Goal: Check status: Verify the current state of an ongoing process or item

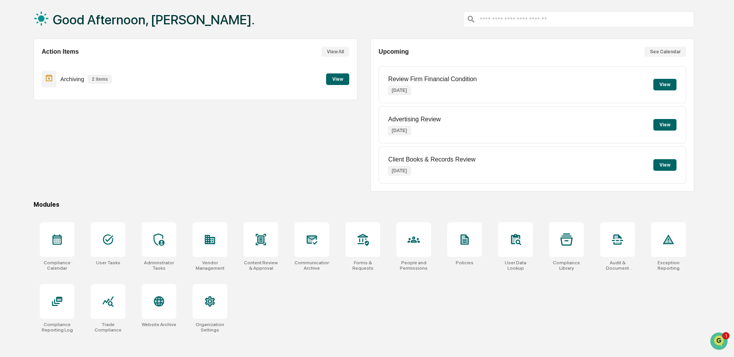
scroll to position [519, 0]
click at [717, 340] on img "Open customer support" at bounding box center [719, 340] width 19 height 15
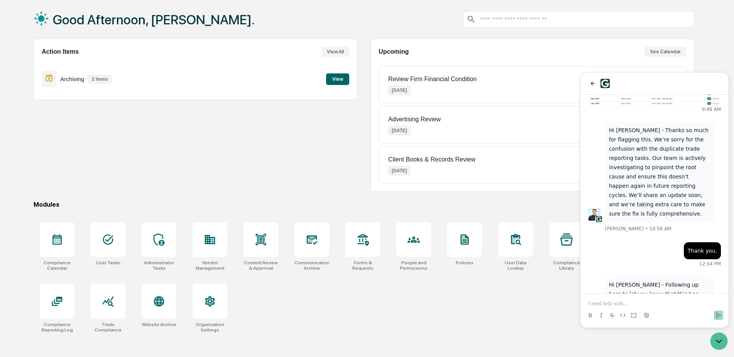
click at [622, 303] on p at bounding box center [655, 304] width 133 height 8
click at [722, 315] on button "Send" at bounding box center [718, 314] width 9 height 9
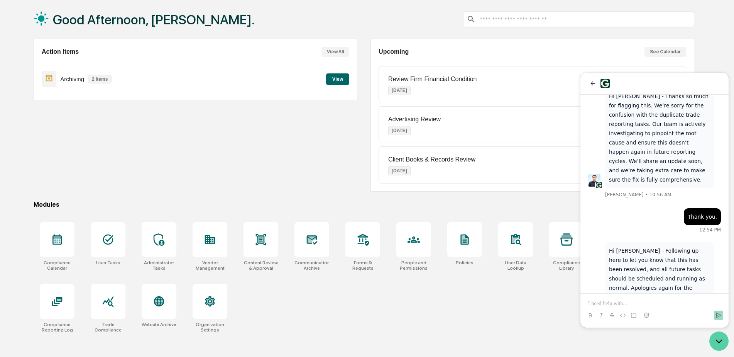
click at [714, 339] on icon "Open customer support" at bounding box center [719, 340] width 19 height 19
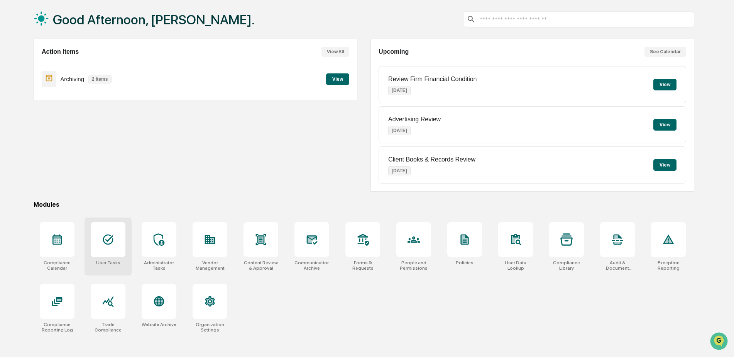
click at [105, 240] on icon at bounding box center [108, 239] width 12 height 12
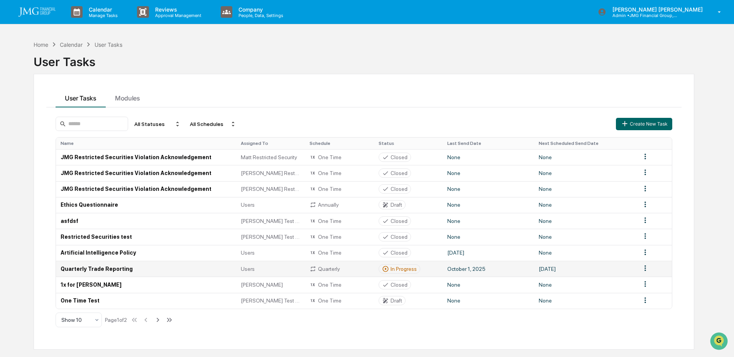
click at [127, 267] on td "Quarterly Trade Reporting" at bounding box center [146, 269] width 180 height 16
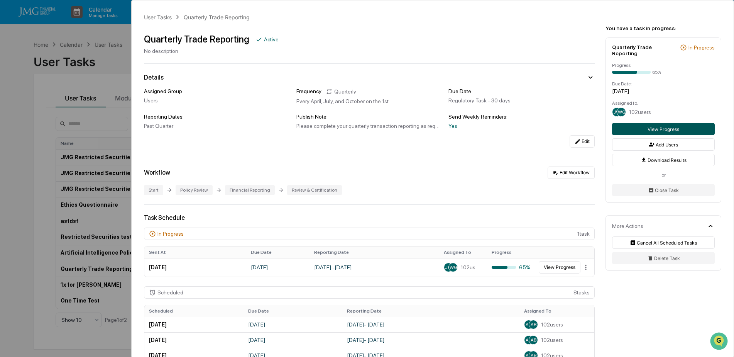
click at [689, 123] on button "View Progress" at bounding box center [663, 129] width 103 height 12
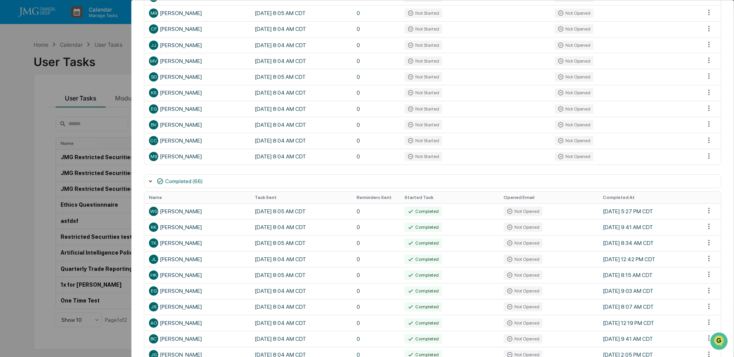
scroll to position [623, 0]
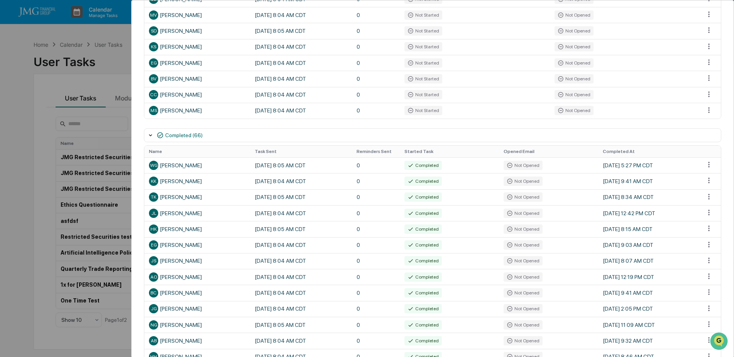
click at [627, 154] on th "Completed At" at bounding box center [650, 152] width 102 height 12
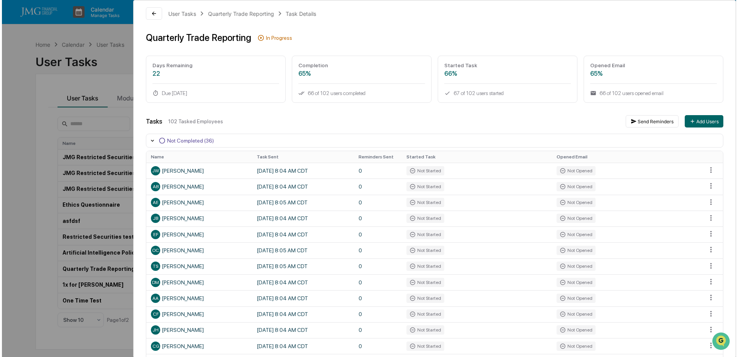
scroll to position [0, 0]
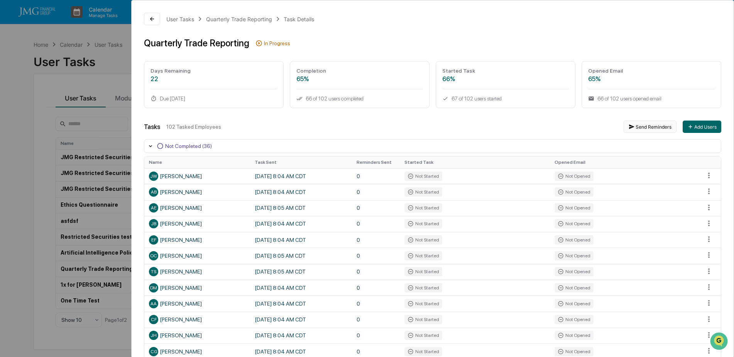
click at [654, 130] on button "Send Reminders" at bounding box center [650, 126] width 53 height 12
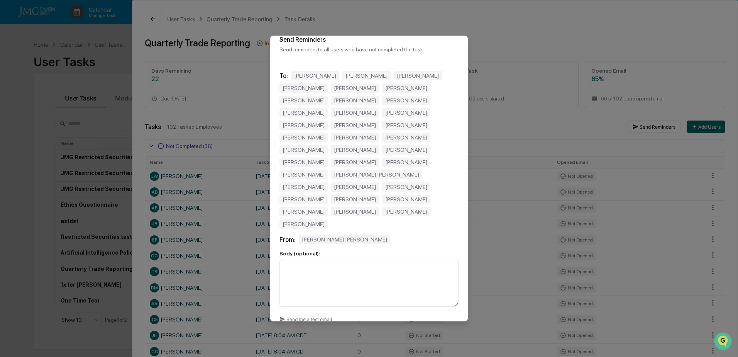
scroll to position [23, 0]
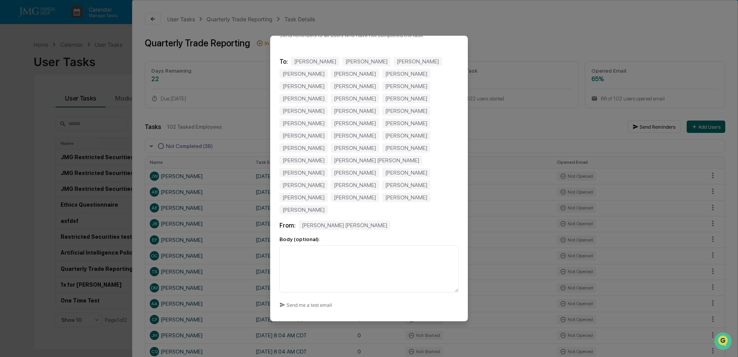
click at [384, 329] on button "Cancel" at bounding box center [387, 336] width 30 height 15
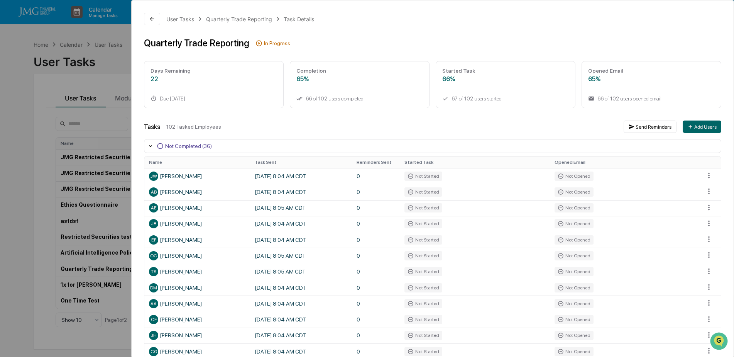
click at [114, 67] on div "User Tasks Quarterly Trade Reporting Task Details Quarterly Trade Reporting In …" at bounding box center [367, 178] width 734 height 357
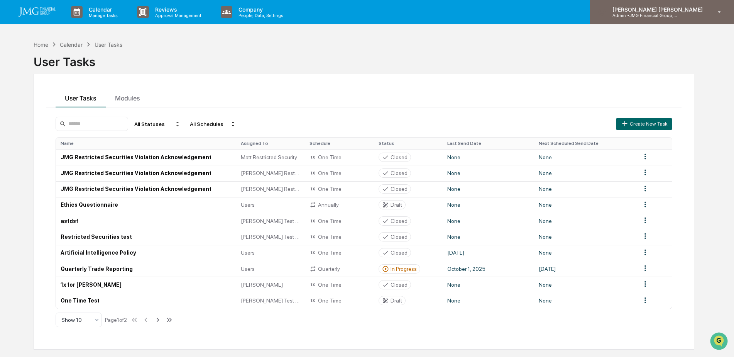
click at [673, 19] on div "[PERSON_NAME] [PERSON_NAME] Admin • JMG Financial Group, Ltd." at bounding box center [662, 12] width 144 height 24
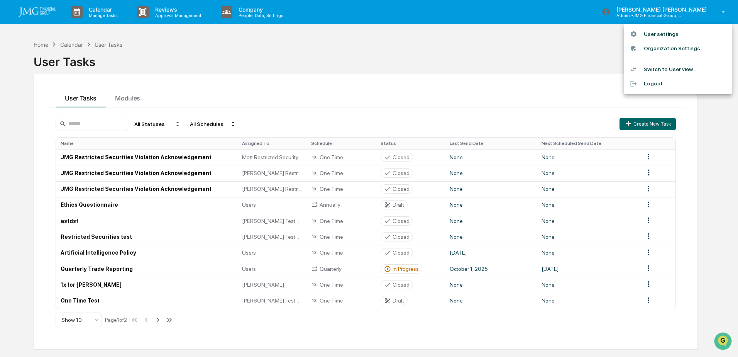
click at [665, 85] on li "Logout" at bounding box center [678, 83] width 108 height 14
